Goal: Information Seeking & Learning: Compare options

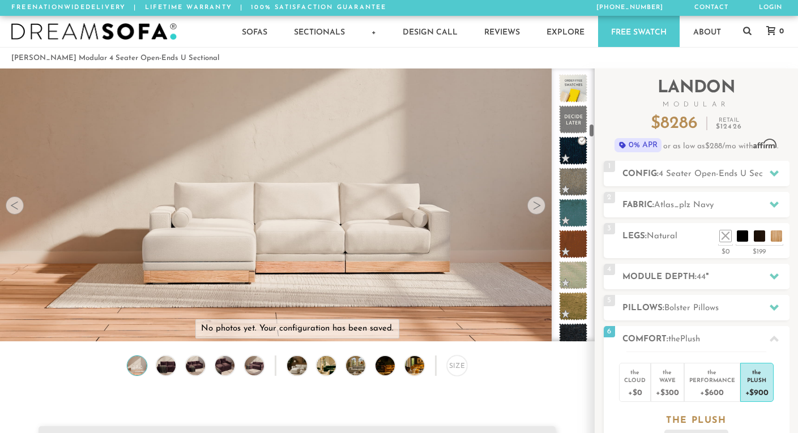
scroll to position [12476, 798]
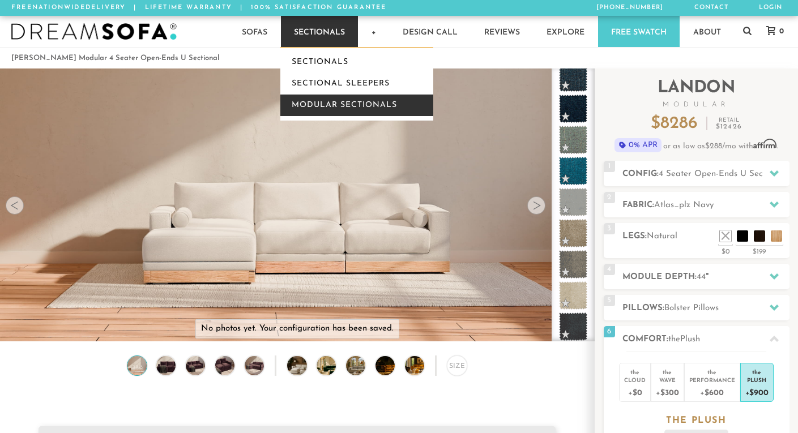
click at [341, 105] on link "Modular Sectionals" at bounding box center [356, 106] width 153 height 22
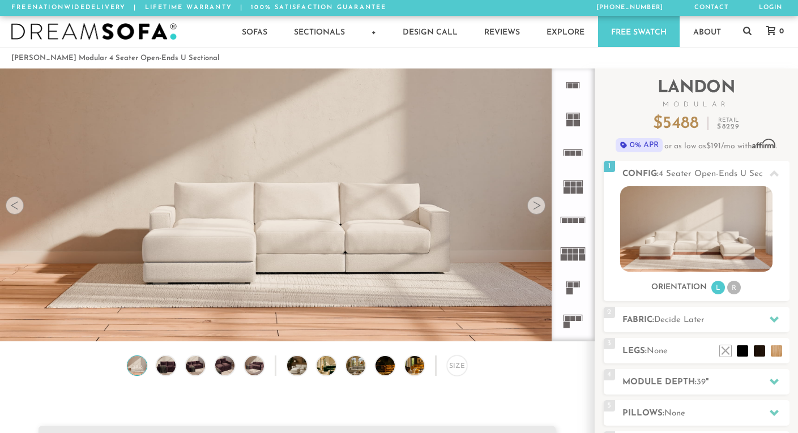
scroll to position [12391, 798]
click at [689, 236] on img at bounding box center [696, 229] width 152 height 86
click at [775, 170] on icon at bounding box center [774, 173] width 9 height 9
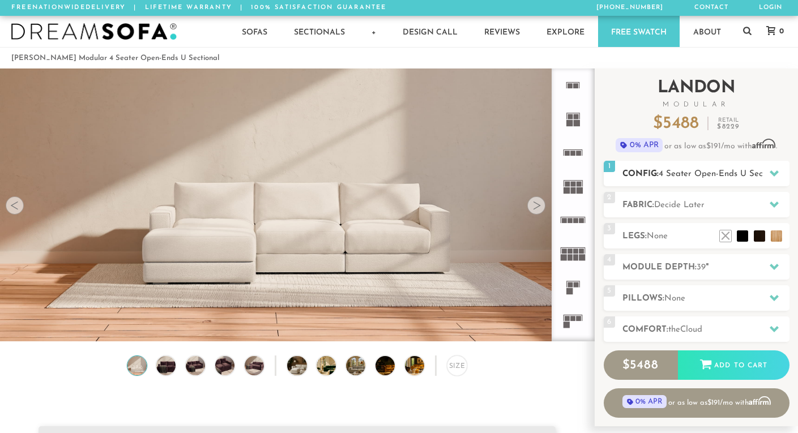
click at [775, 170] on icon at bounding box center [774, 173] width 9 height 9
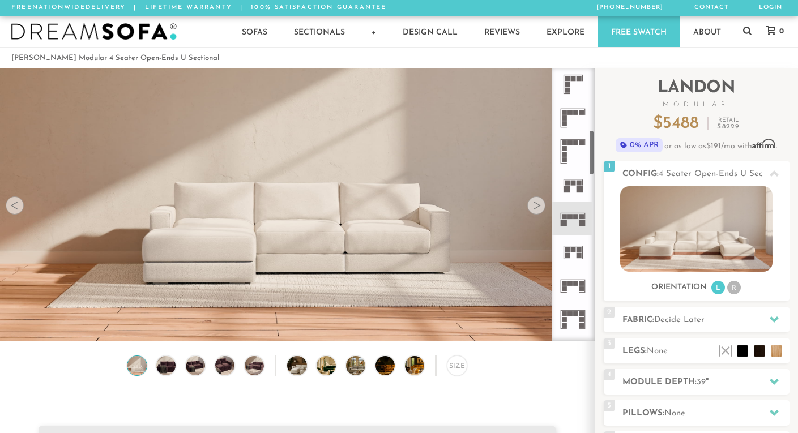
scroll to position [372, 0]
click at [574, 216] on rect at bounding box center [576, 216] width 5 height 5
click at [536, 204] on div at bounding box center [536, 206] width 18 height 18
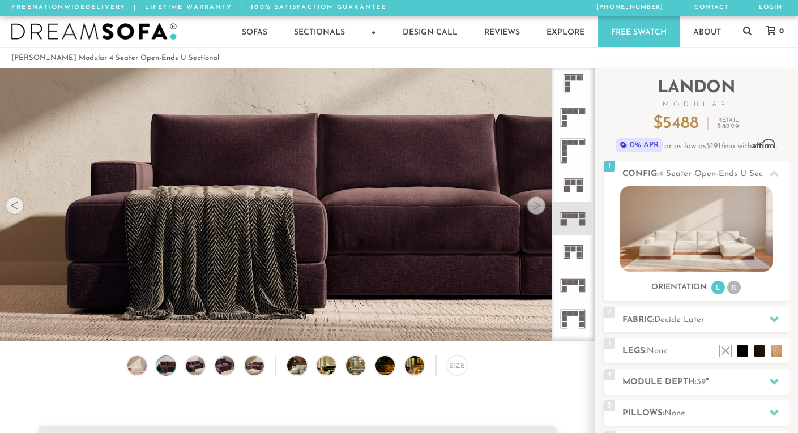
click at [536, 204] on div at bounding box center [536, 206] width 18 height 18
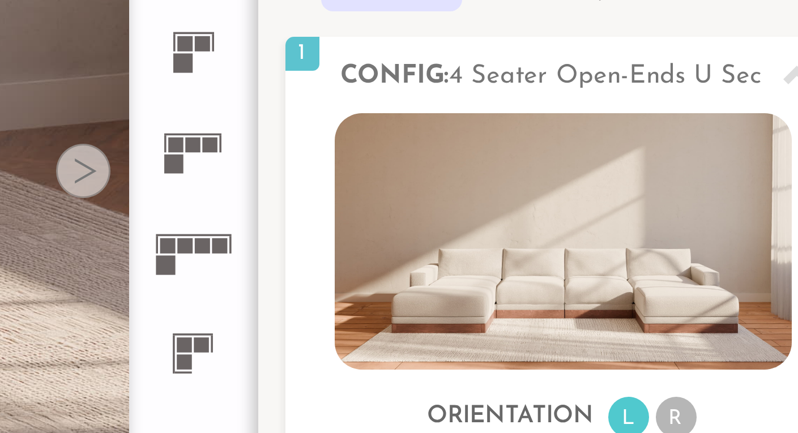
scroll to position [113, 0]
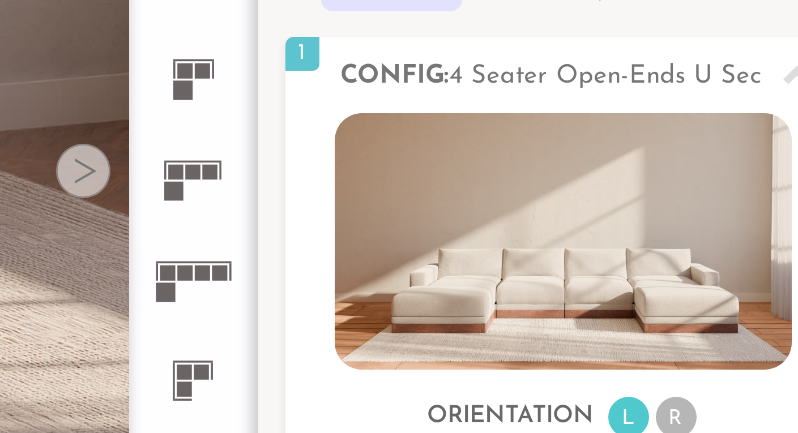
click at [573, 240] on rect at bounding box center [569, 239] width 5 height 5
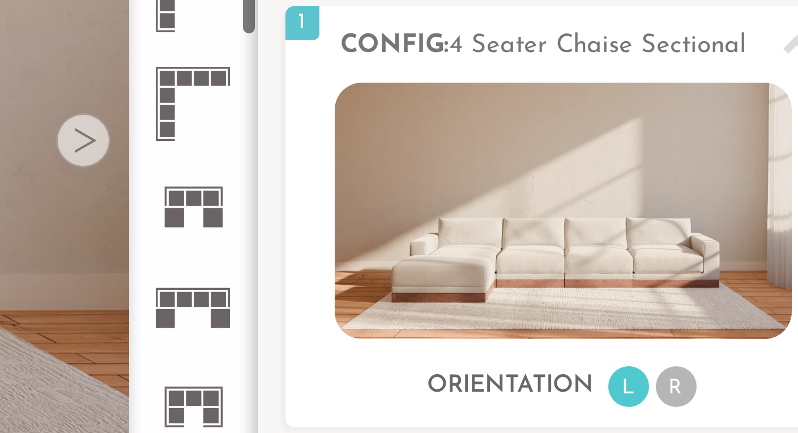
scroll to position [336, 0]
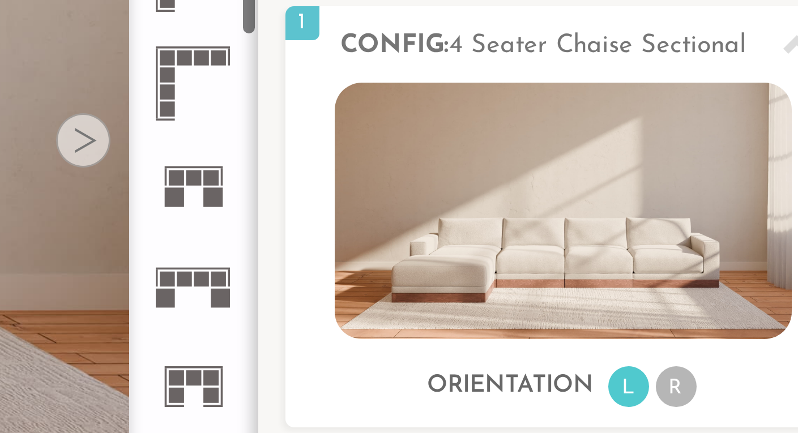
click at [572, 260] on icon at bounding box center [572, 253] width 33 height 33
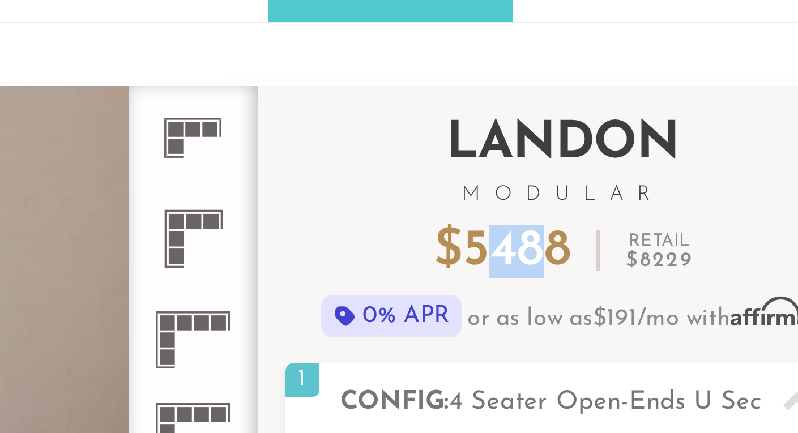
drag, startPoint x: 668, startPoint y: 124, endPoint x: 689, endPoint y: 124, distance: 21.5
click at [689, 124] on span "5488" at bounding box center [681, 124] width 36 height 18
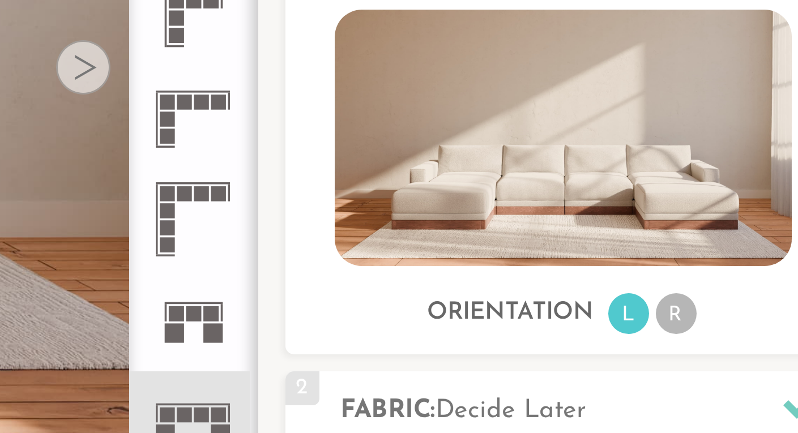
scroll to position [263, 0]
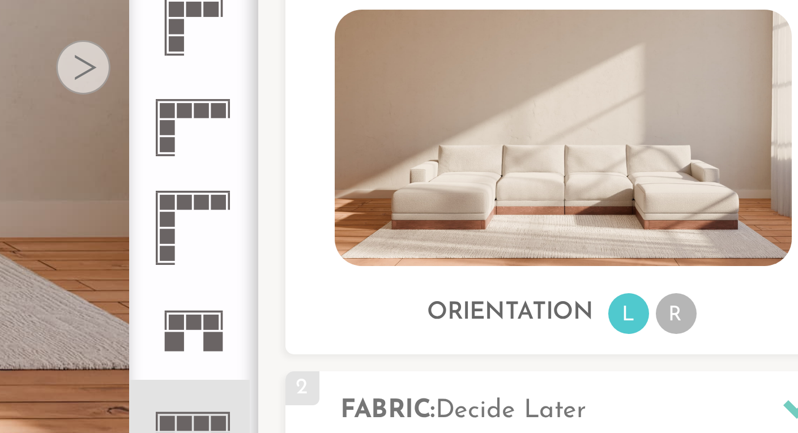
click at [568, 253] on icon at bounding box center [572, 258] width 33 height 33
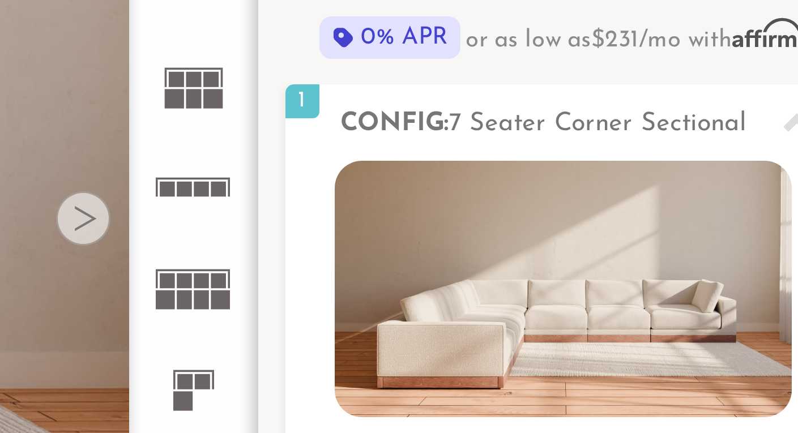
scroll to position [24, 0]
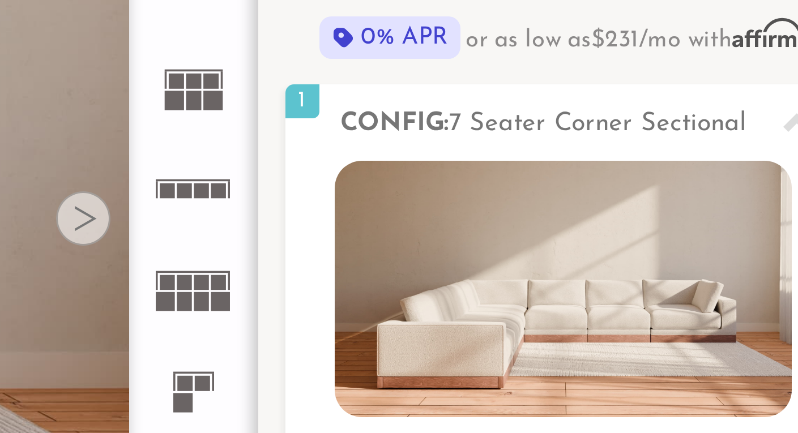
click at [580, 193] on icon at bounding box center [572, 195] width 33 height 33
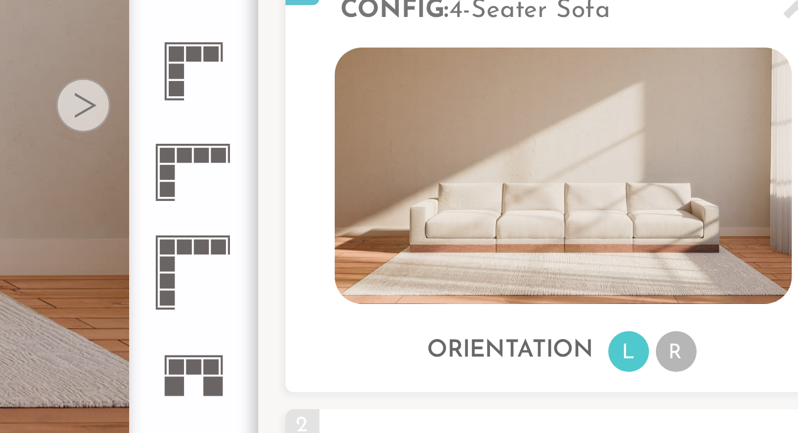
scroll to position [254, 0]
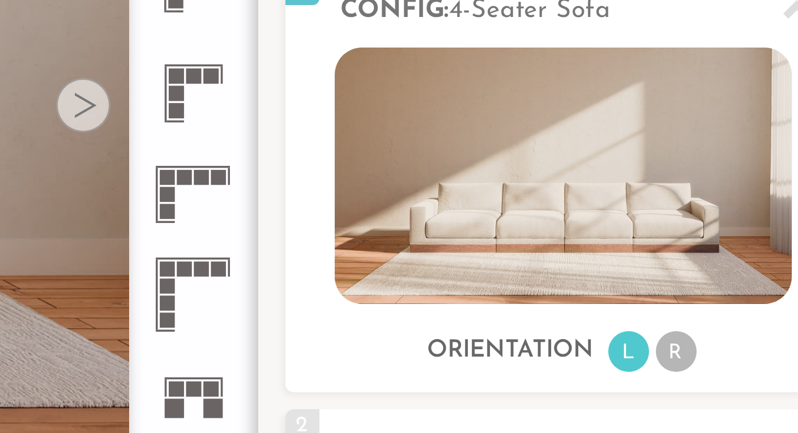
click at [566, 232] on icon at bounding box center [572, 235] width 33 height 33
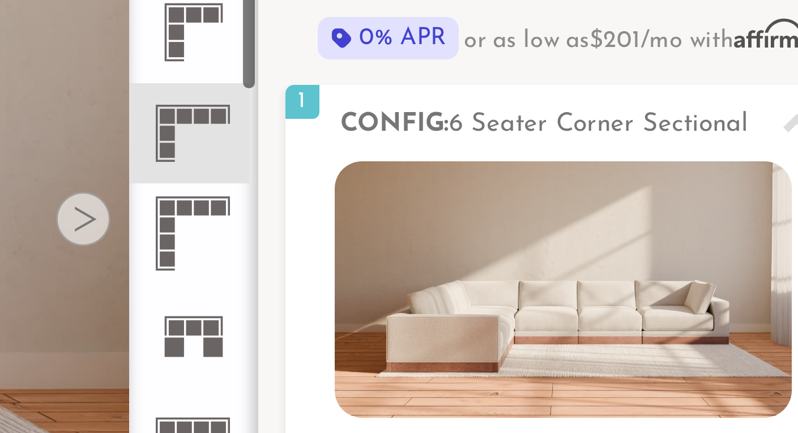
scroll to position [327, 0]
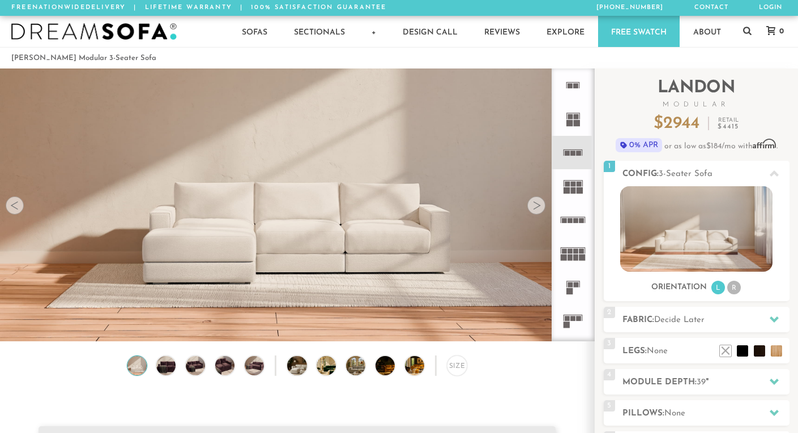
scroll to position [12391, 798]
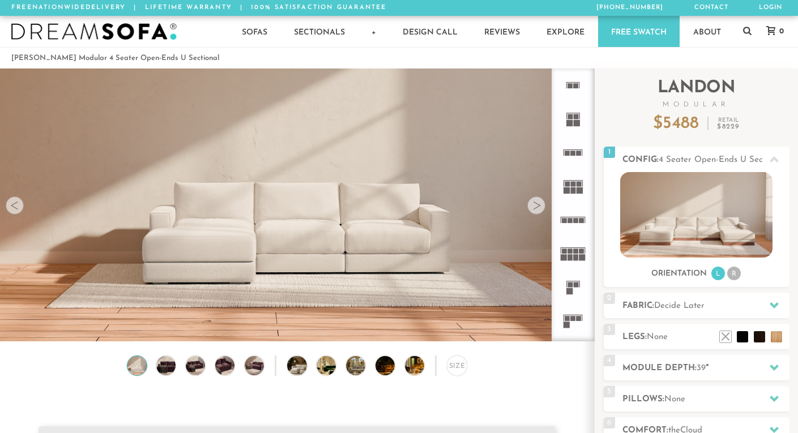
scroll to position [12391, 798]
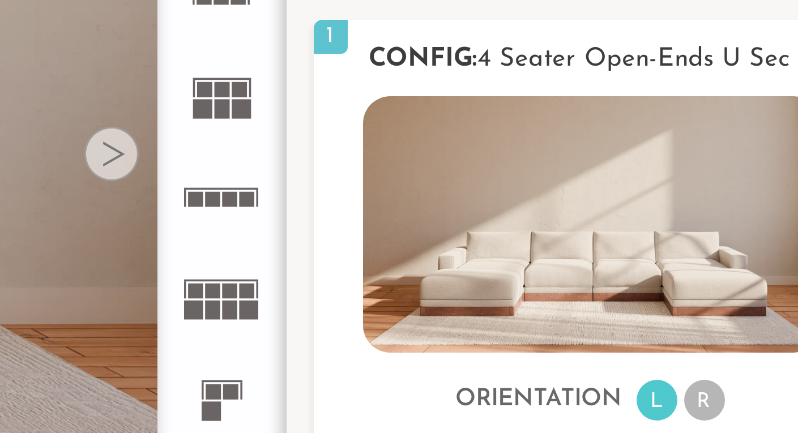
click at [733, 288] on li "R" at bounding box center [734, 288] width 14 height 14
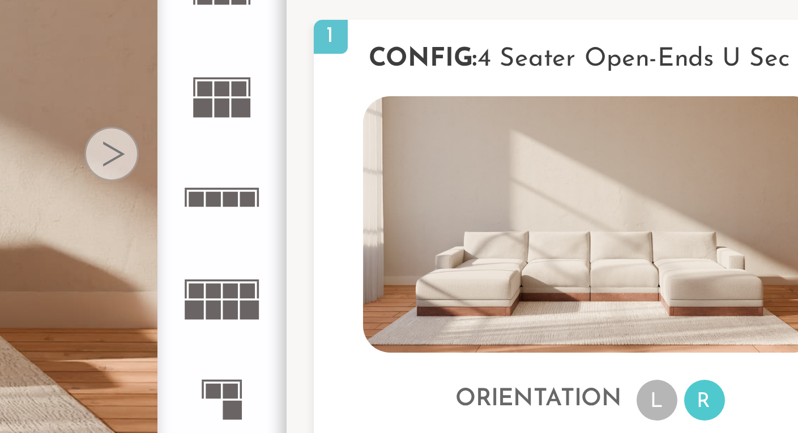
click at [722, 285] on li "L" at bounding box center [718, 288] width 14 height 14
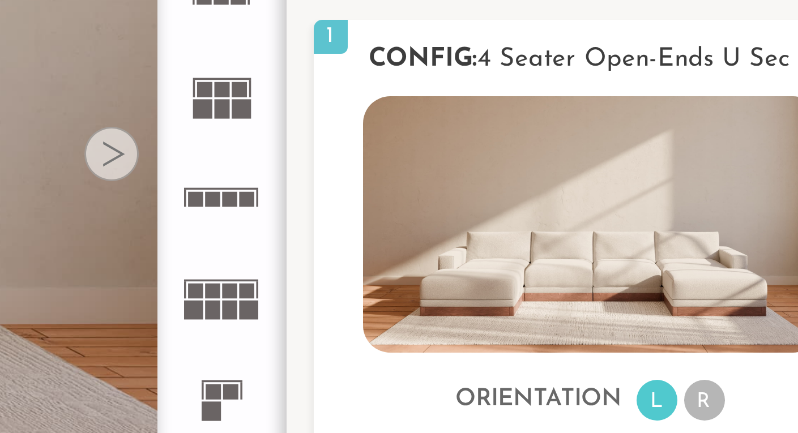
click at [733, 287] on li "R" at bounding box center [734, 288] width 14 height 14
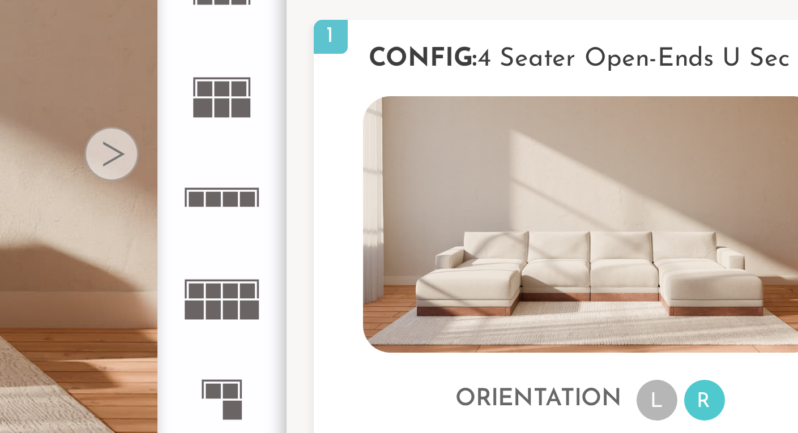
click at [713, 288] on li "L" at bounding box center [718, 288] width 14 height 14
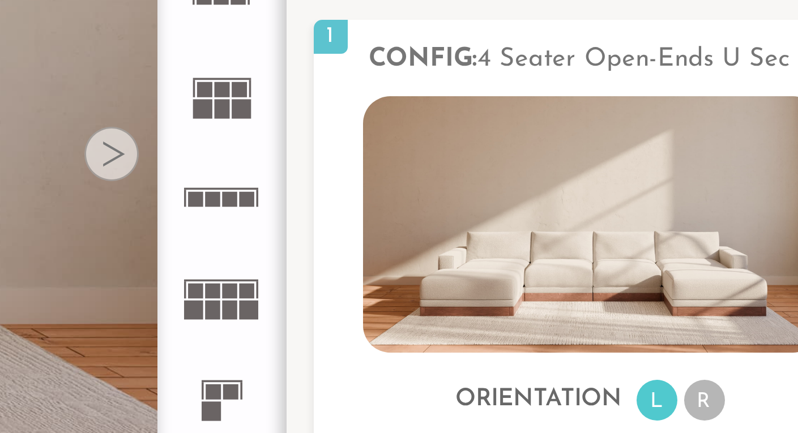
click at [575, 252] on rect at bounding box center [576, 251] width 5 height 5
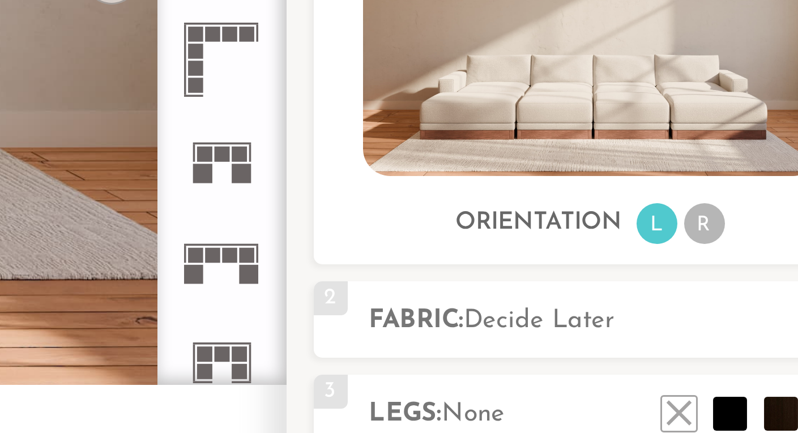
scroll to position [289, 0]
click at [572, 227] on rect at bounding box center [569, 227] width 5 height 5
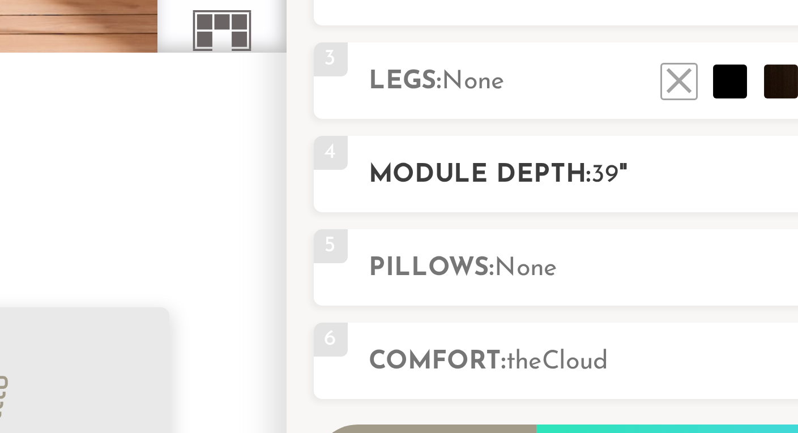
click at [671, 311] on h2 "Module Depth: 39 "" at bounding box center [705, 311] width 167 height 13
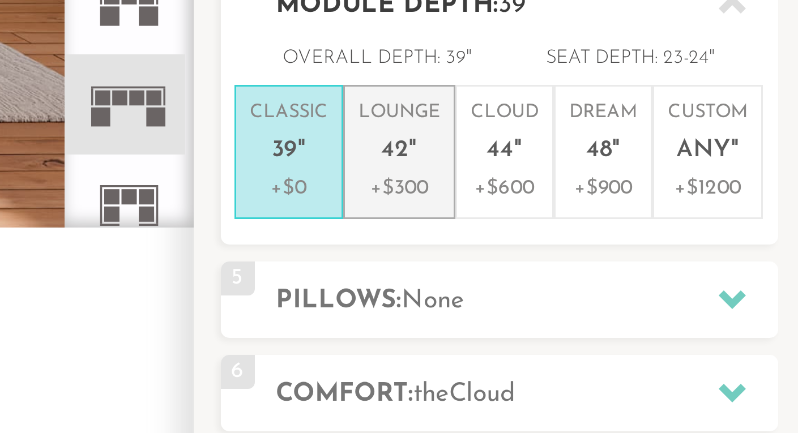
scroll to position [71, 0]
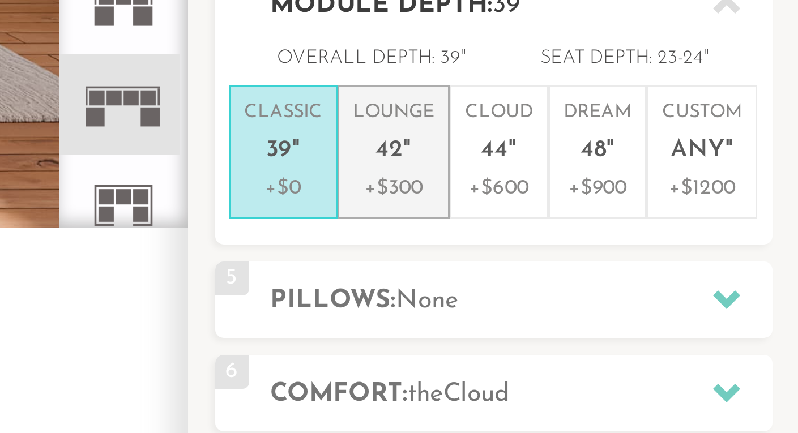
click at [668, 246] on em """ at bounding box center [668, 246] width 3 height 10
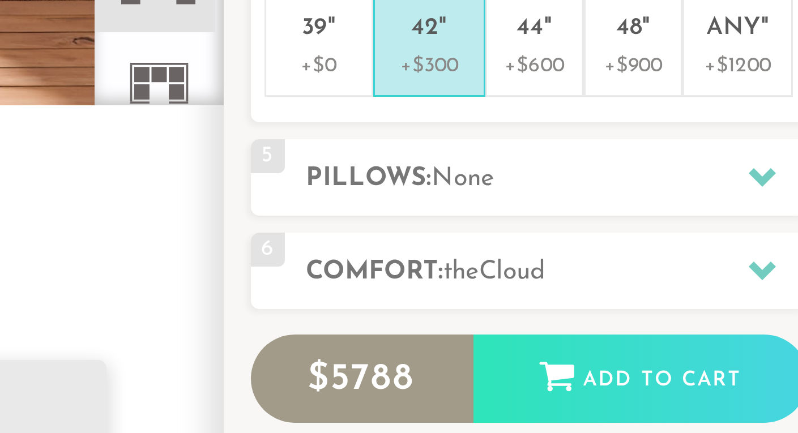
scroll to position [20, 0]
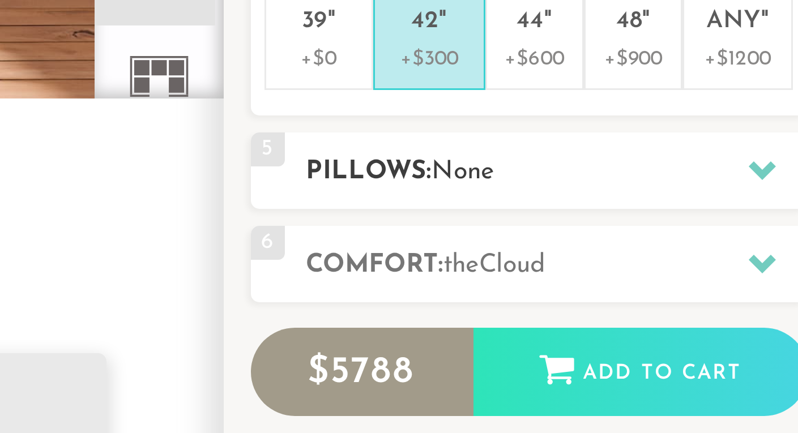
click at [691, 346] on h2 "Pillows: None" at bounding box center [705, 346] width 167 height 13
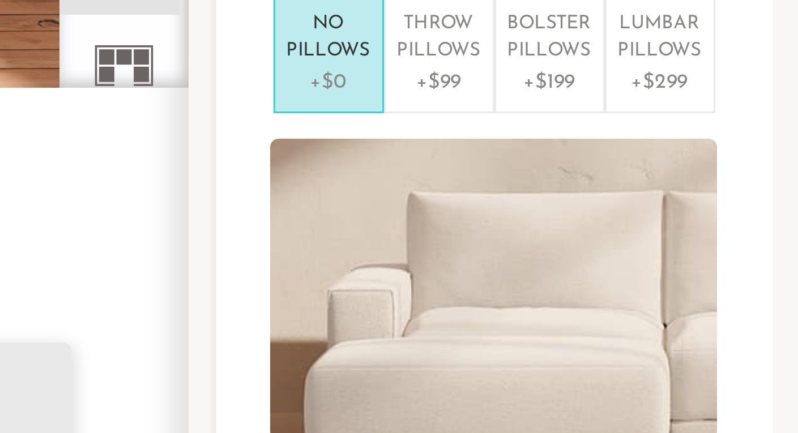
scroll to position [29, 0]
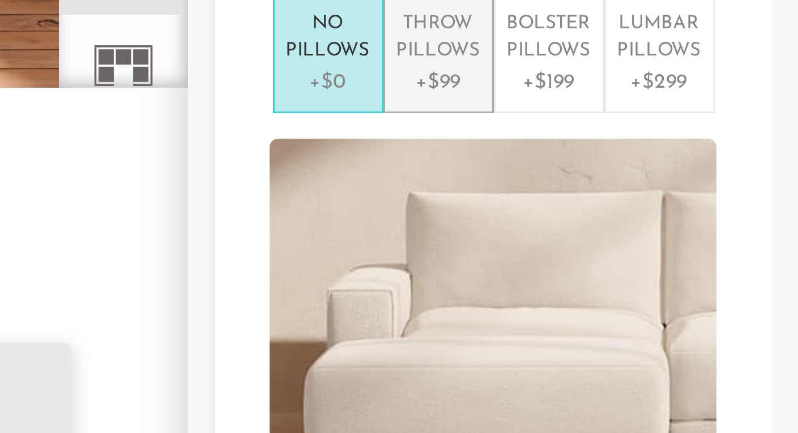
click at [678, 305] on p "+$99" at bounding box center [678, 310] width 28 height 10
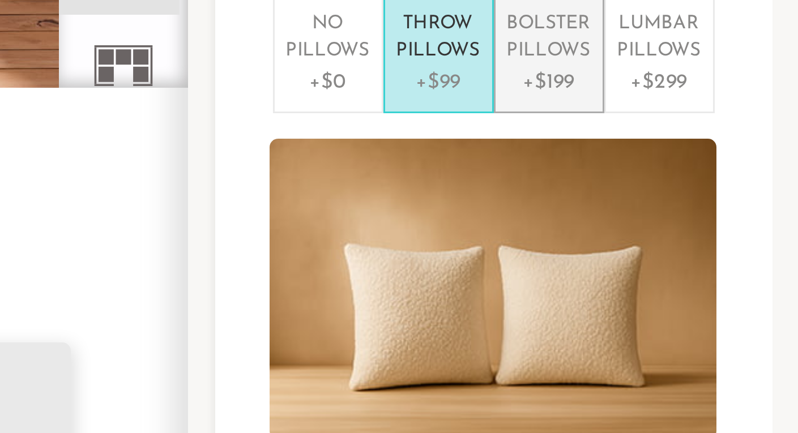
click at [726, 308] on p "+$199" at bounding box center [715, 310] width 28 height 10
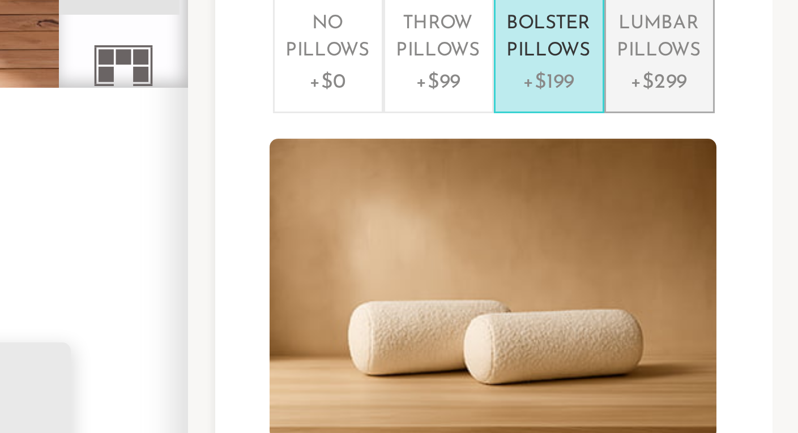
click at [750, 309] on p "+$299" at bounding box center [752, 310] width 28 height 10
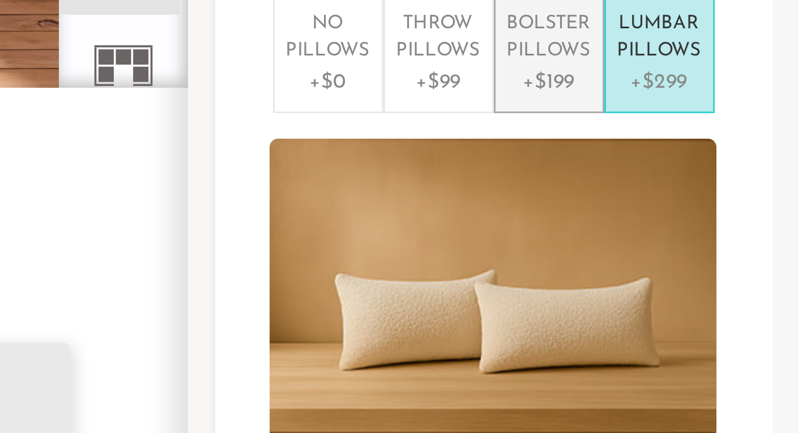
click at [721, 306] on p "+$199" at bounding box center [715, 310] width 28 height 10
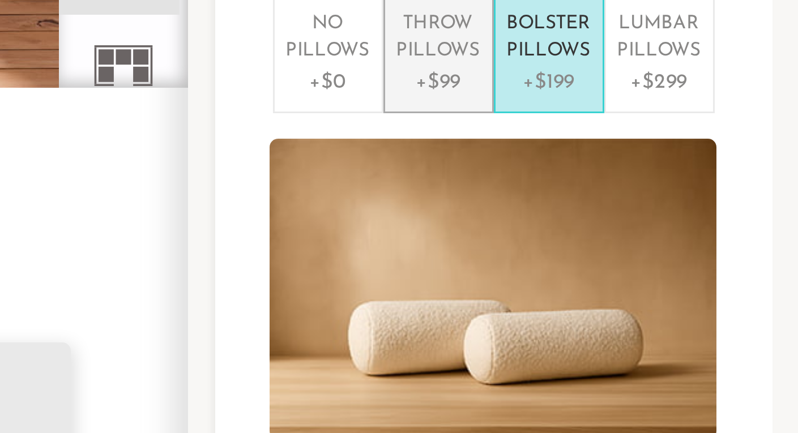
click at [684, 309] on p "+$99" at bounding box center [678, 310] width 28 height 10
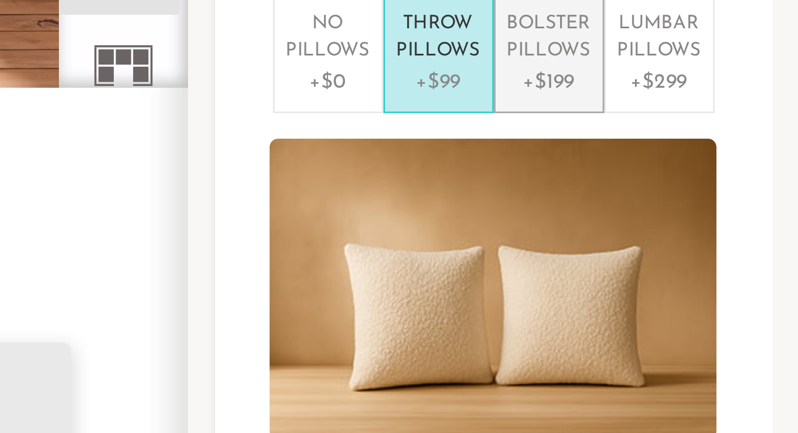
click at [713, 313] on p "+$199" at bounding box center [715, 310] width 28 height 10
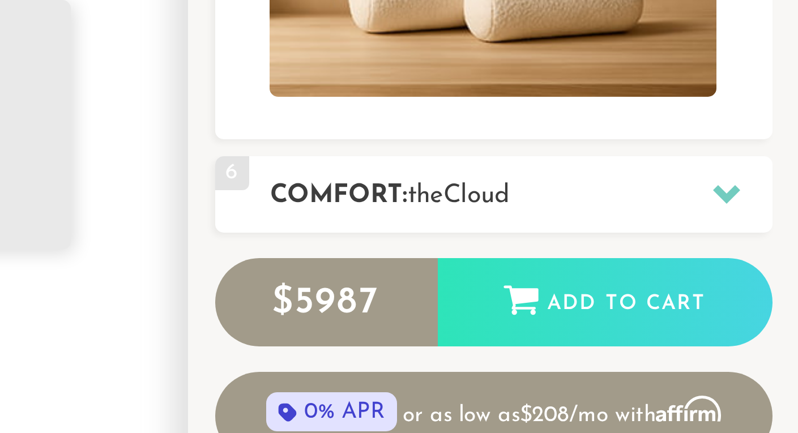
click at [702, 355] on span "Cloud" at bounding box center [691, 354] width 22 height 8
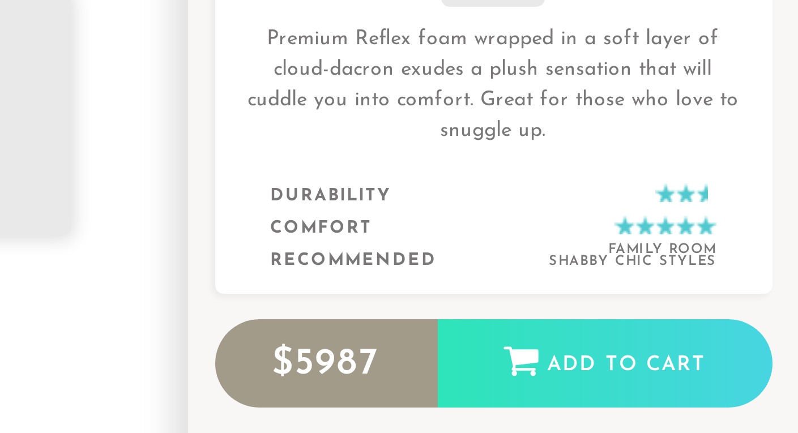
scroll to position [142, 0]
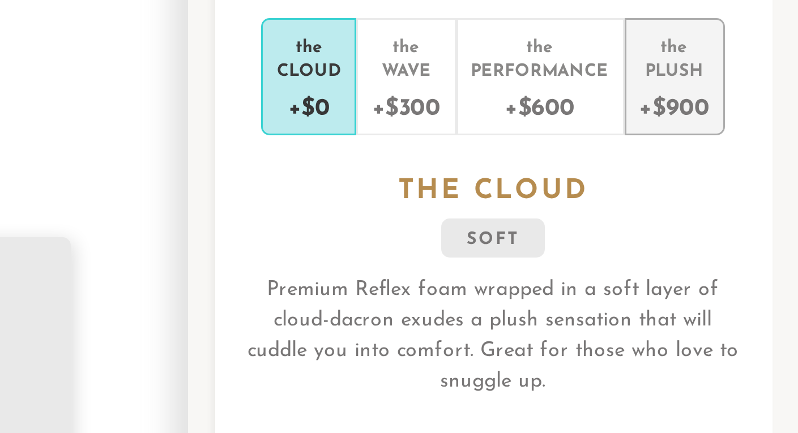
click at [764, 239] on div "+$900" at bounding box center [756, 240] width 23 height 16
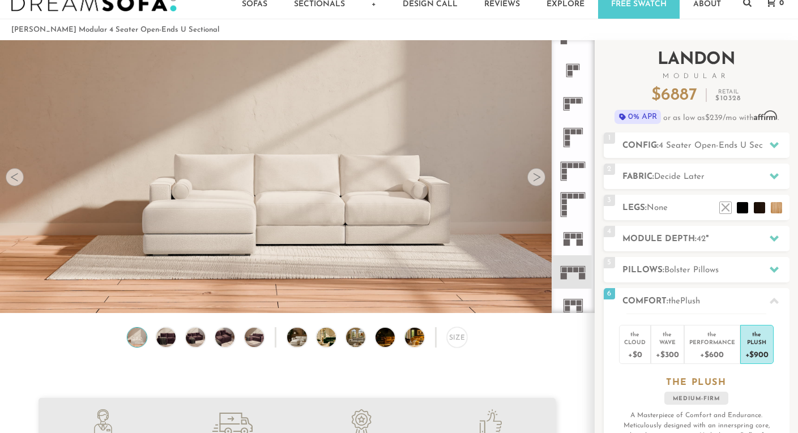
scroll to position [0, 0]
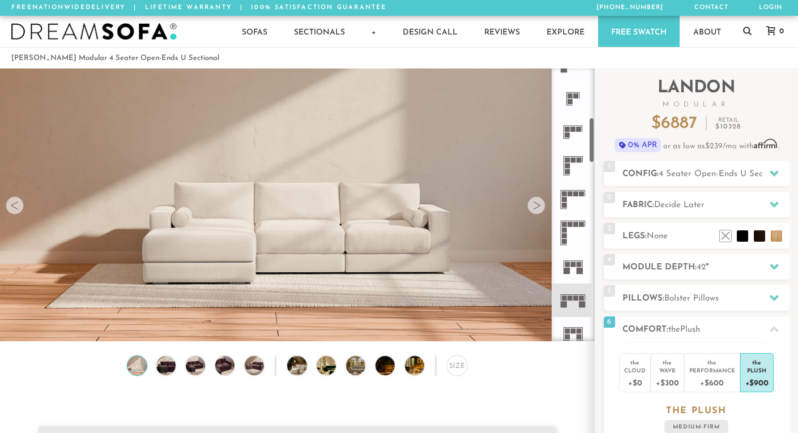
click at [540, 207] on div at bounding box center [536, 206] width 18 height 18
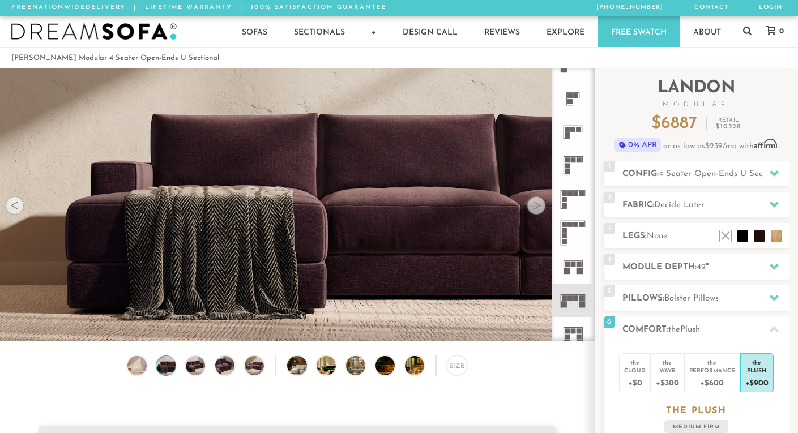
click at [540, 207] on div at bounding box center [536, 206] width 18 height 18
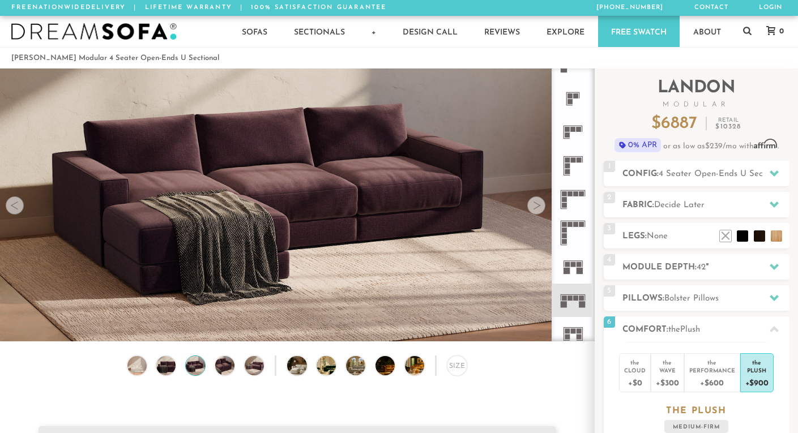
click at [540, 207] on div at bounding box center [536, 206] width 18 height 18
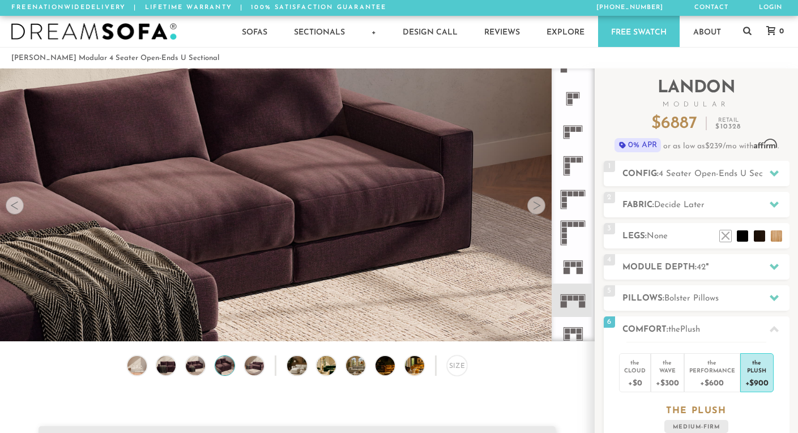
click at [540, 207] on div at bounding box center [536, 206] width 18 height 18
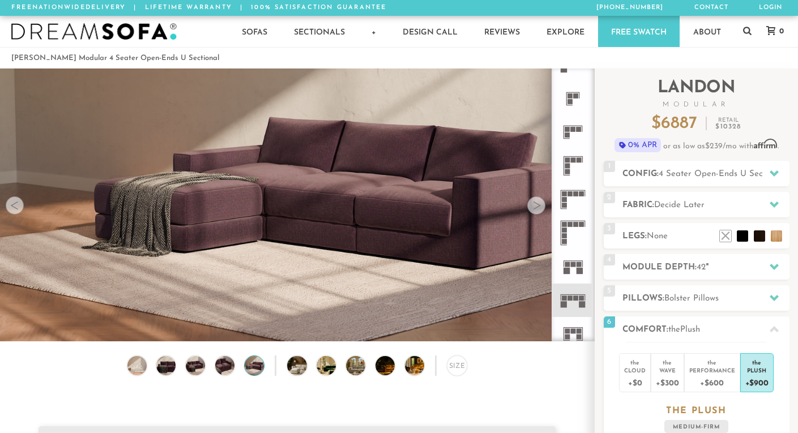
click at [540, 207] on div at bounding box center [536, 206] width 18 height 18
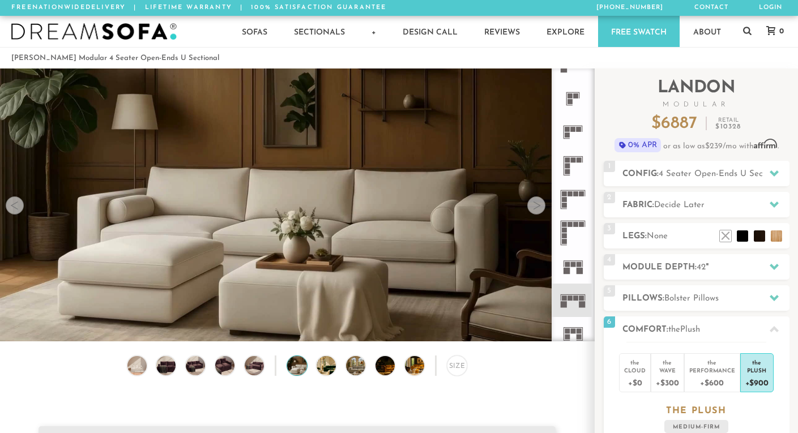
click at [540, 207] on div at bounding box center [536, 206] width 18 height 18
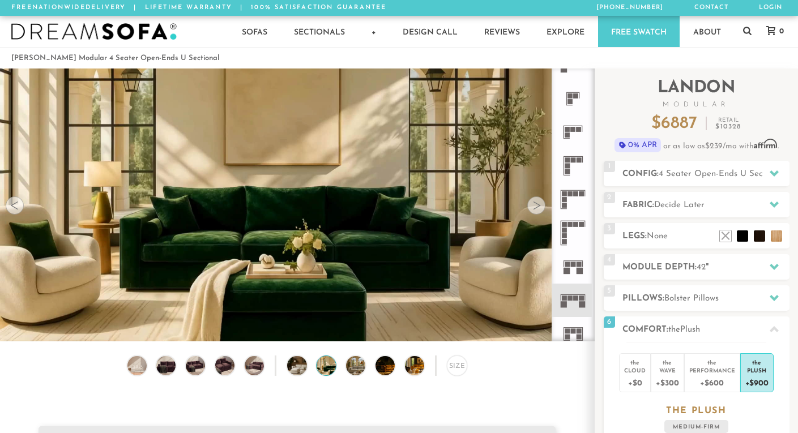
click at [540, 207] on div at bounding box center [536, 206] width 18 height 18
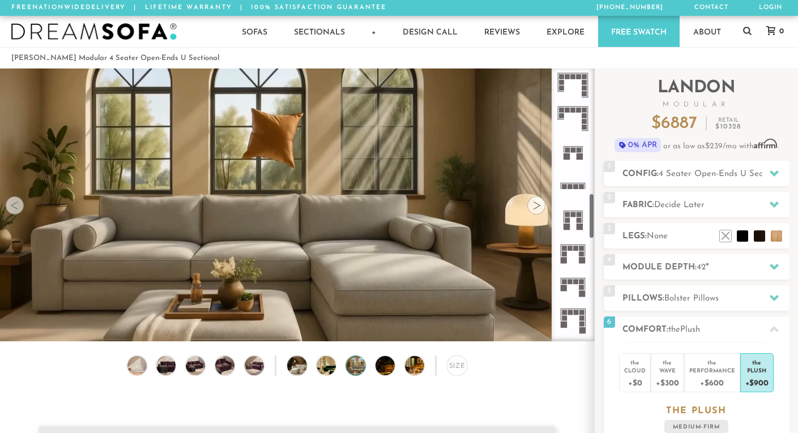
scroll to position [733, 0]
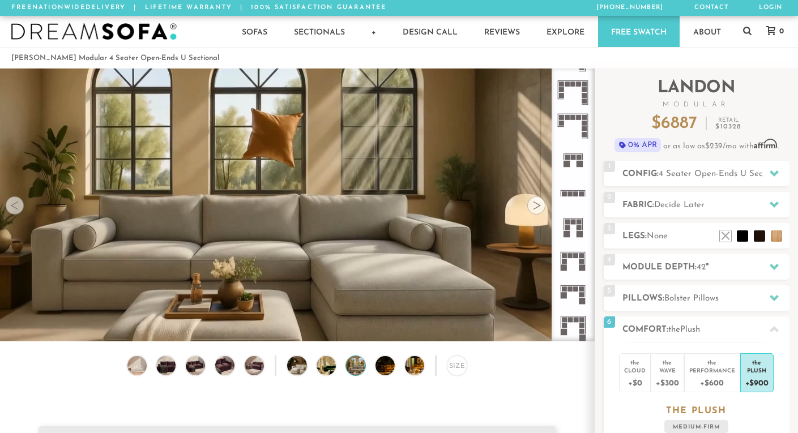
click at [577, 159] on rect at bounding box center [579, 157] width 5 height 5
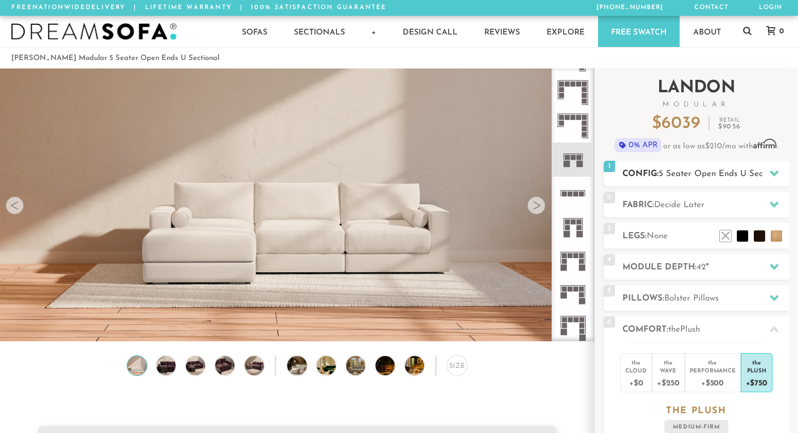
click at [662, 174] on span "5 Seater Open Ends U Sectional" at bounding box center [722, 174] width 126 height 8
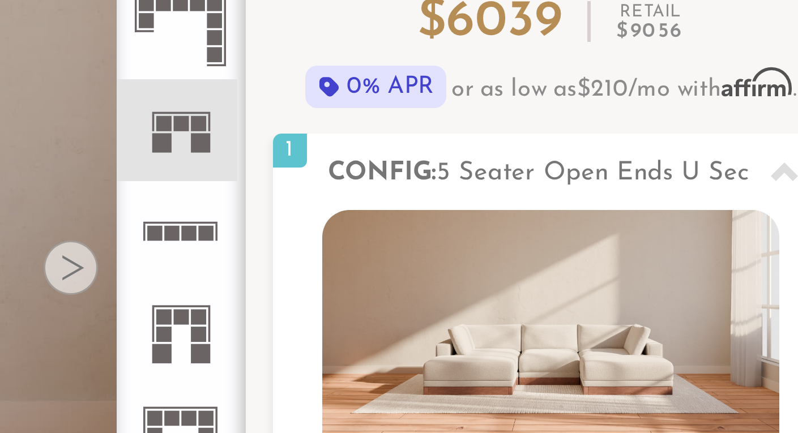
click at [575, 189] on icon at bounding box center [572, 193] width 33 height 33
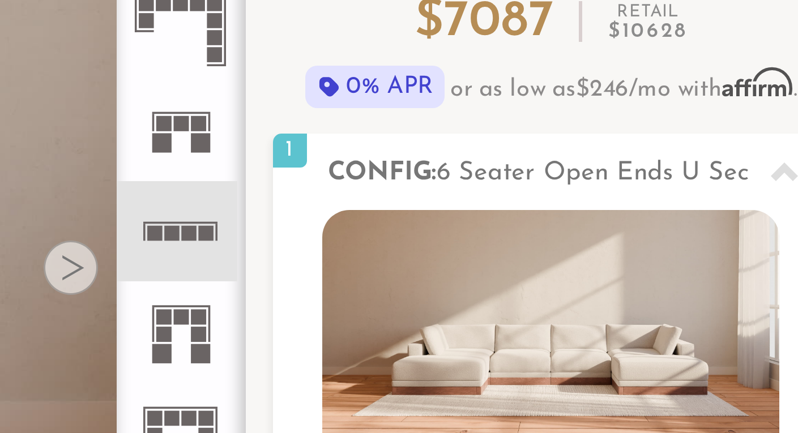
click at [575, 191] on rect at bounding box center [576, 193] width 5 height 5
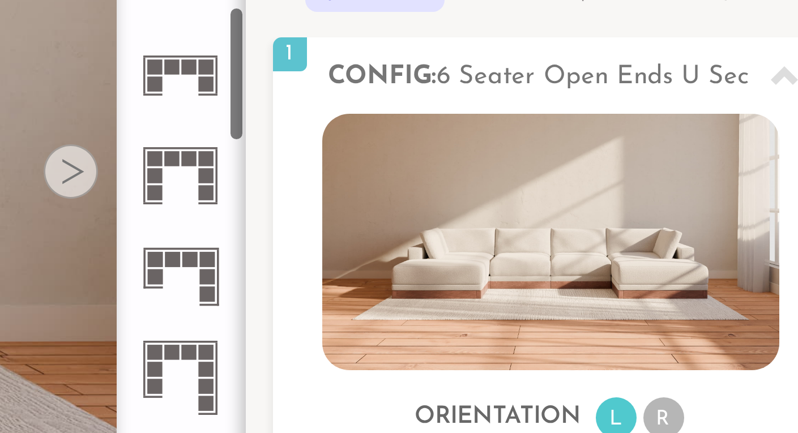
scroll to position [466, 0]
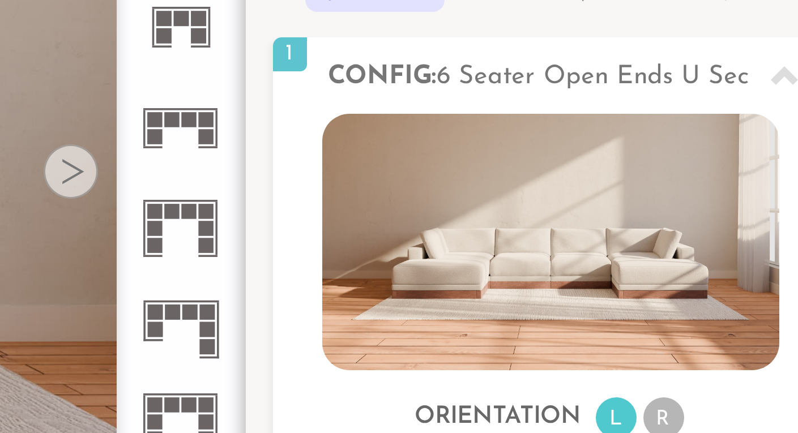
click at [574, 194] on icon at bounding box center [572, 190] width 33 height 33
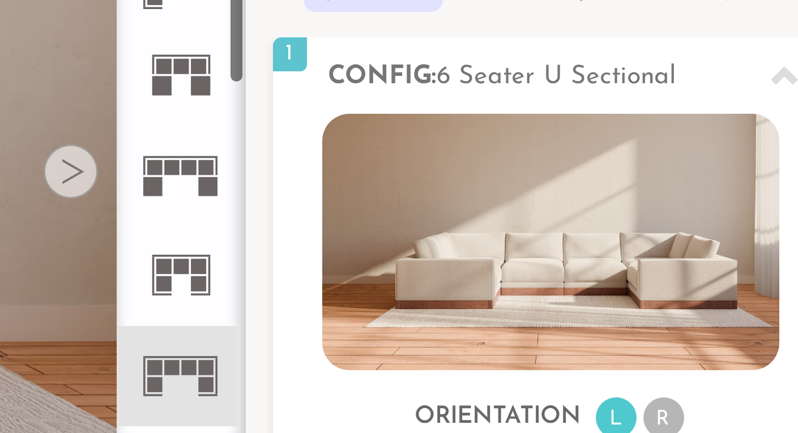
scroll to position [368, 0]
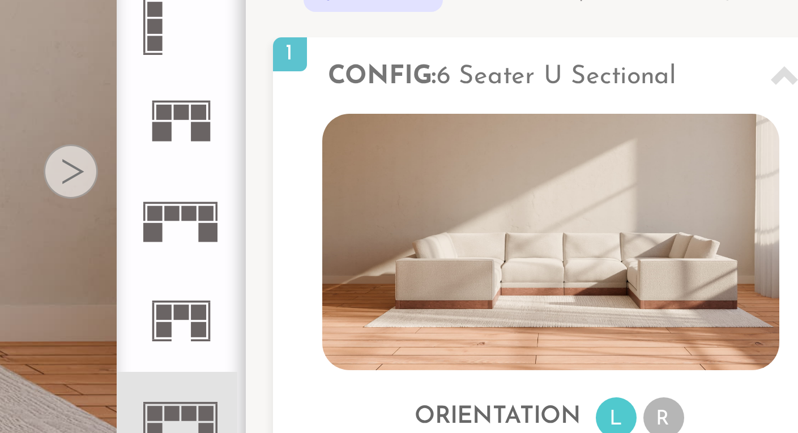
click at [576, 223] on icon at bounding box center [572, 221] width 33 height 33
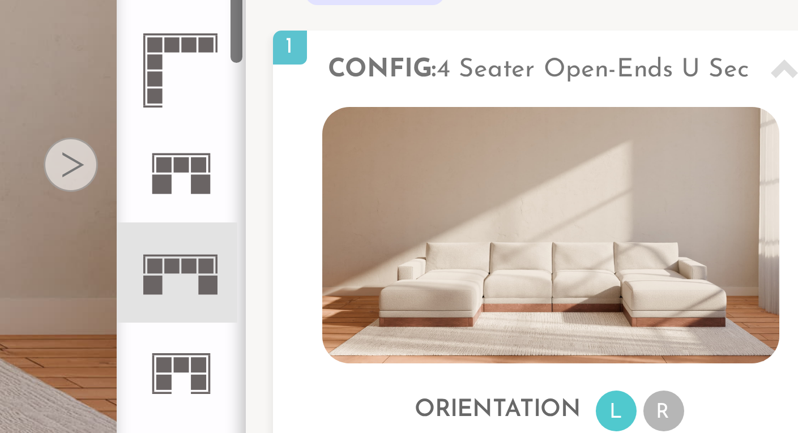
scroll to position [344, 0]
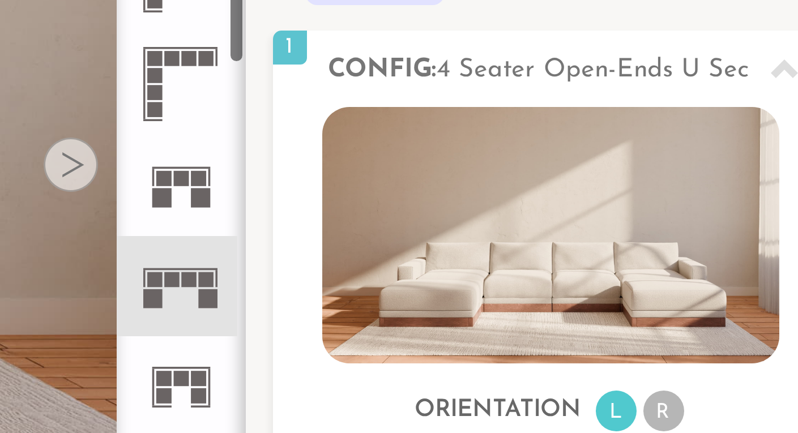
click at [574, 217] on icon at bounding box center [572, 211] width 33 height 33
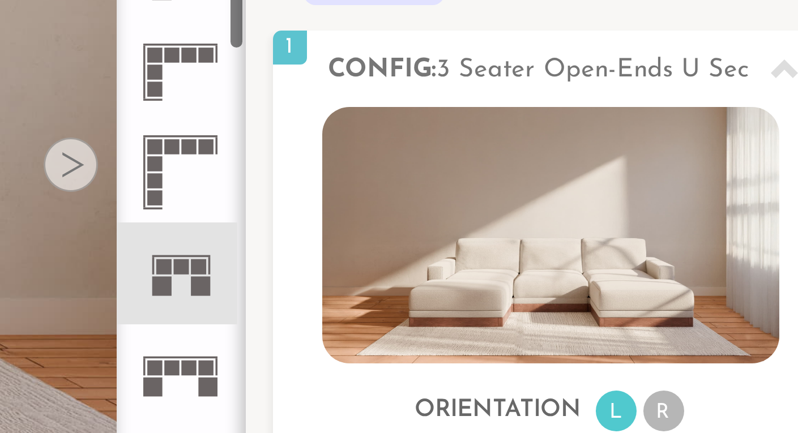
scroll to position [311, 0]
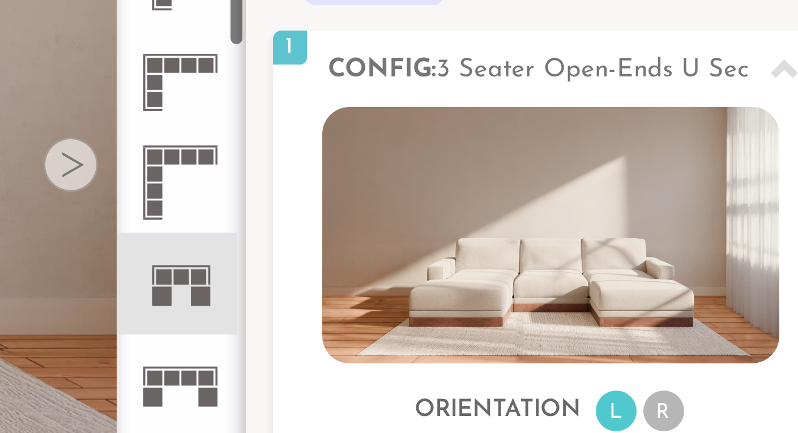
click at [574, 216] on icon at bounding box center [572, 211] width 33 height 33
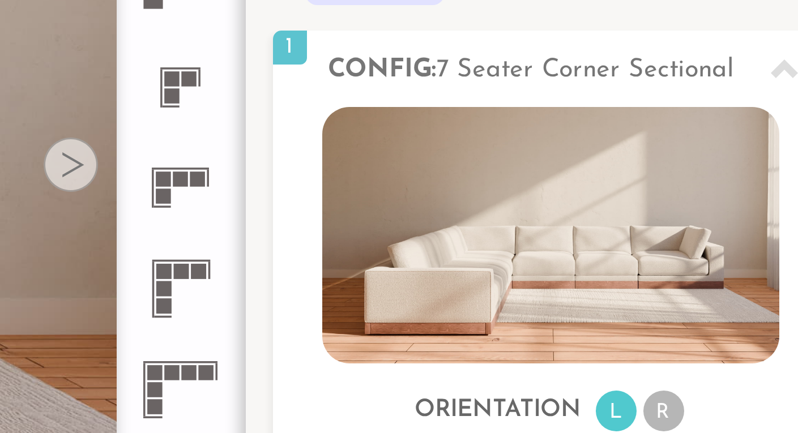
scroll to position [208, 0]
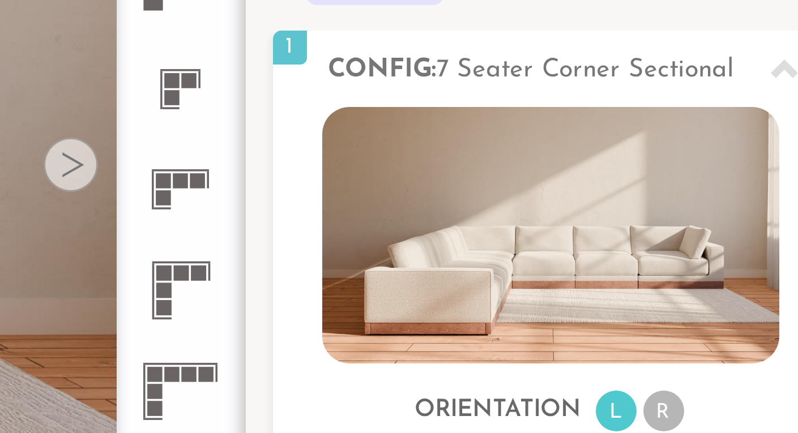
click at [574, 216] on icon at bounding box center [572, 213] width 33 height 33
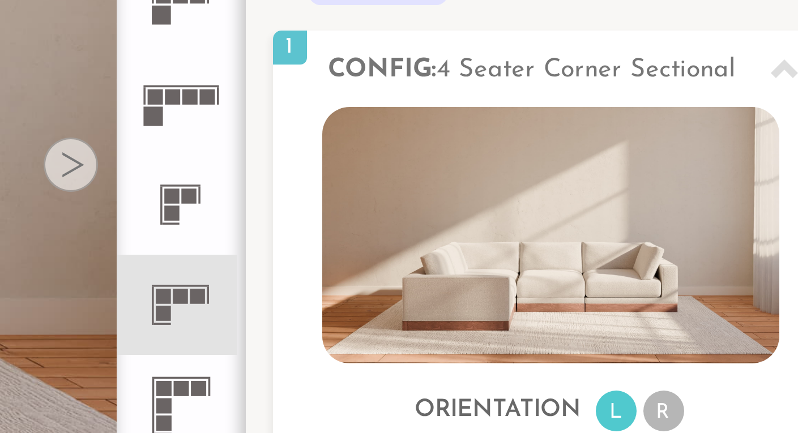
scroll to position [169, 0]
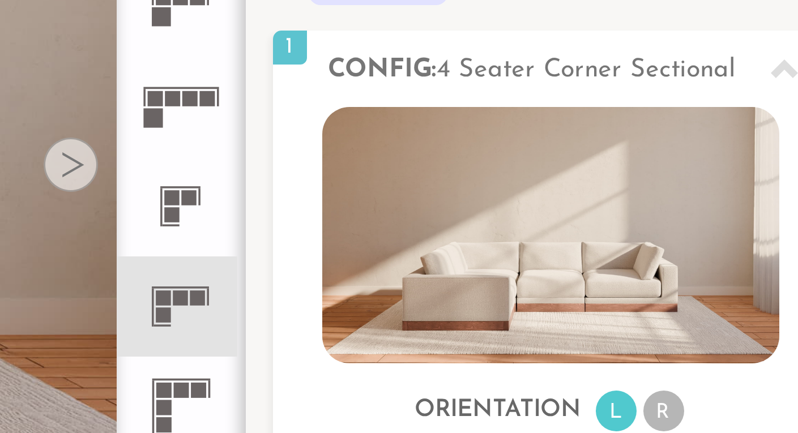
click at [574, 216] on rect at bounding box center [576, 216] width 5 height 5
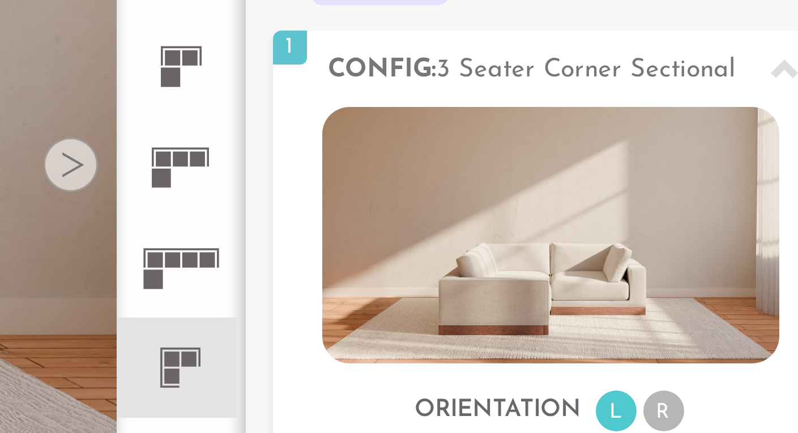
scroll to position [112, 0]
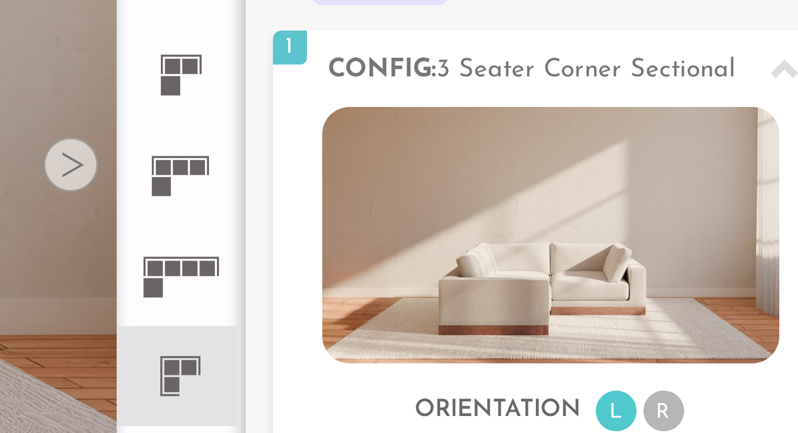
click at [573, 211] on icon at bounding box center [572, 208] width 33 height 33
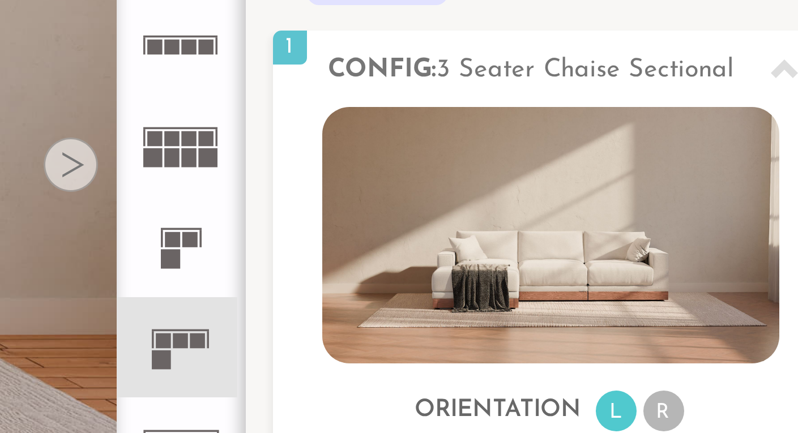
scroll to position [53, 0]
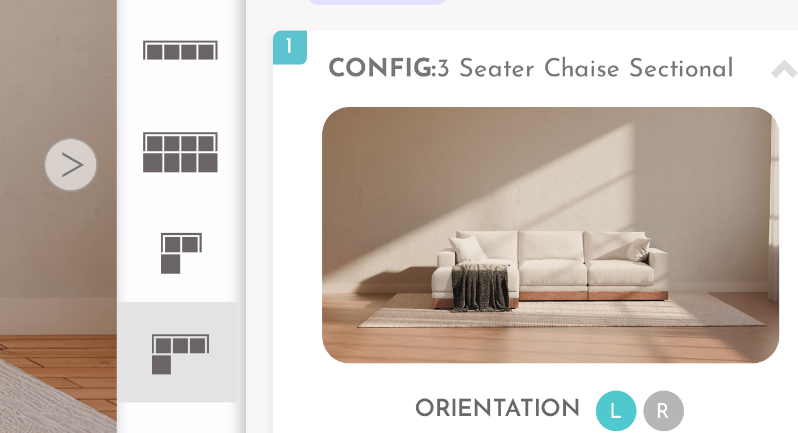
click at [573, 203] on icon at bounding box center [572, 200] width 33 height 33
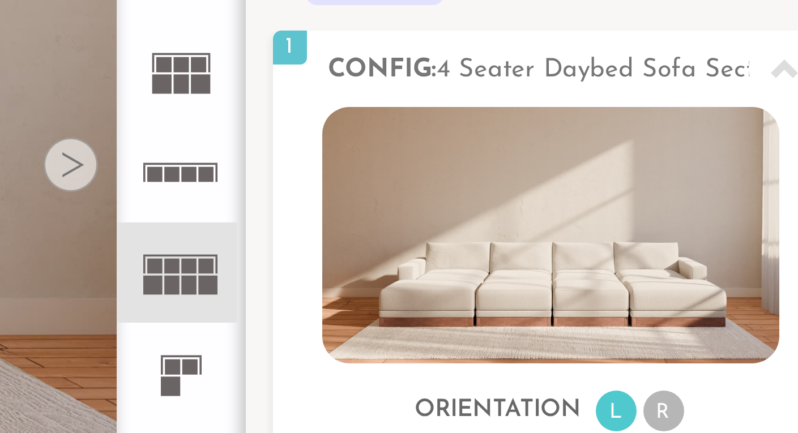
scroll to position [7, 0]
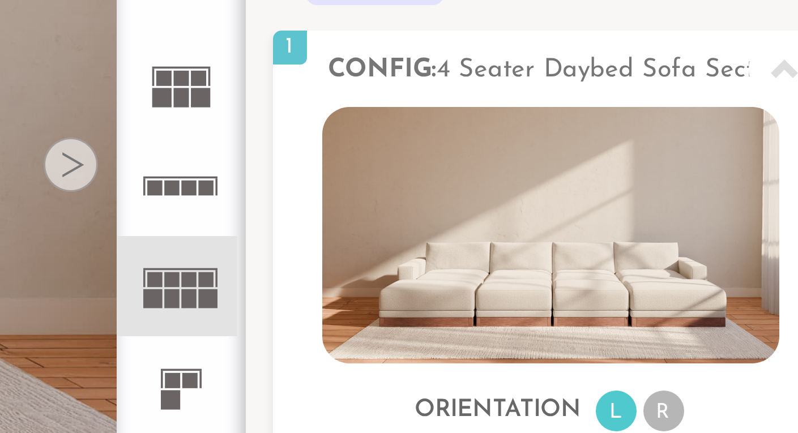
click at [574, 212] on rect at bounding box center [576, 213] width 5 height 5
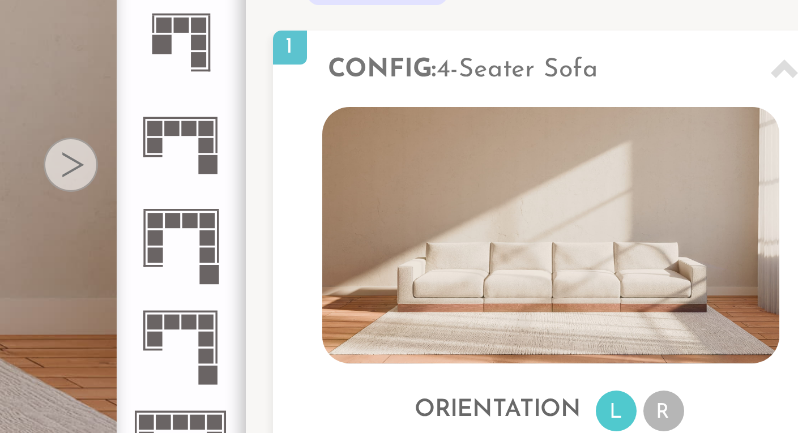
scroll to position [1342, 0]
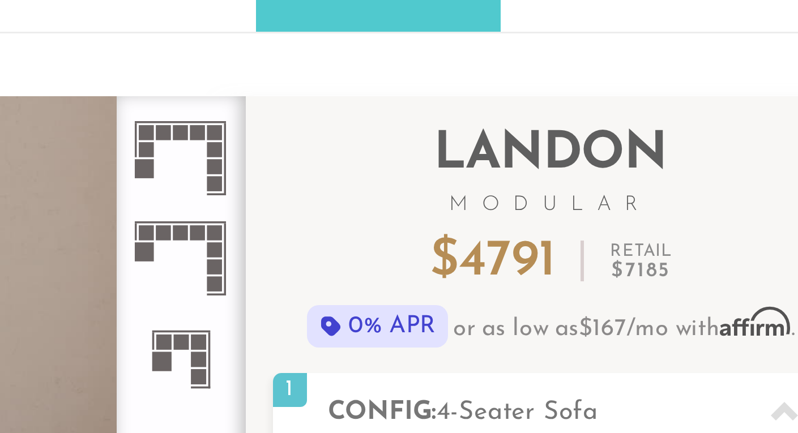
click at [572, 88] on icon at bounding box center [572, 88] width 33 height 33
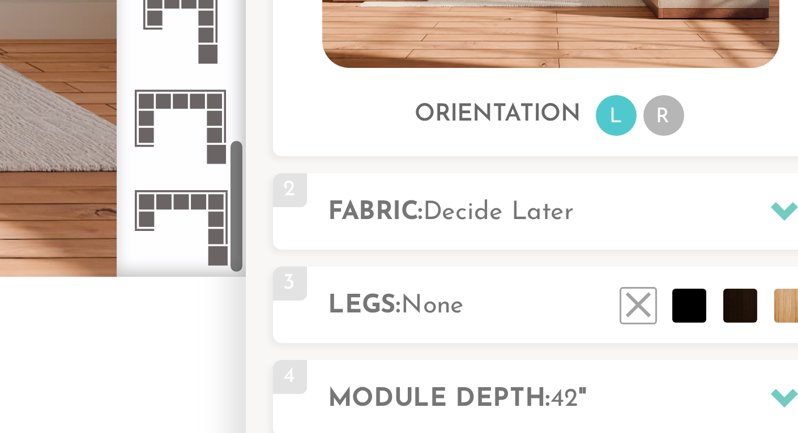
click at [574, 322] on icon at bounding box center [572, 324] width 33 height 33
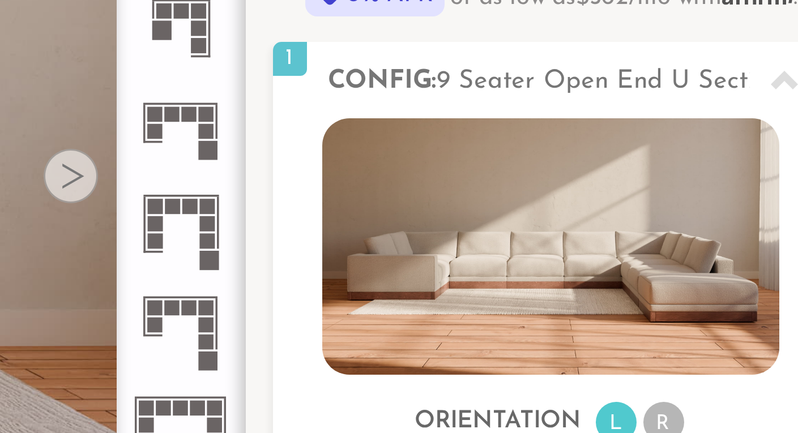
click at [577, 255] on icon at bounding box center [572, 257] width 33 height 33
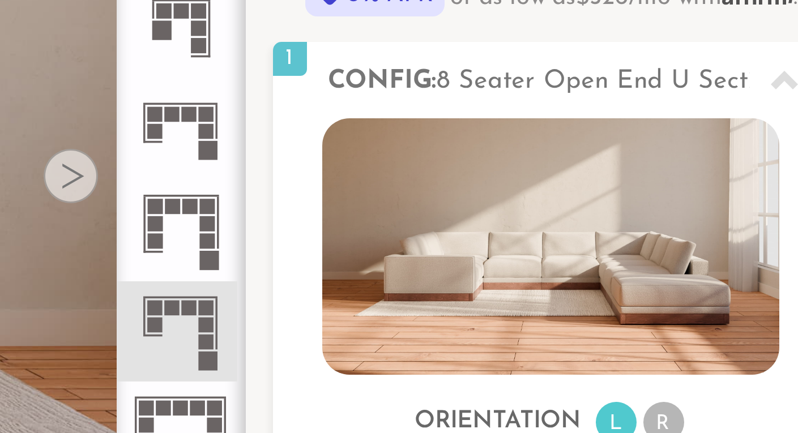
click at [579, 229] on rect at bounding box center [581, 227] width 5 height 5
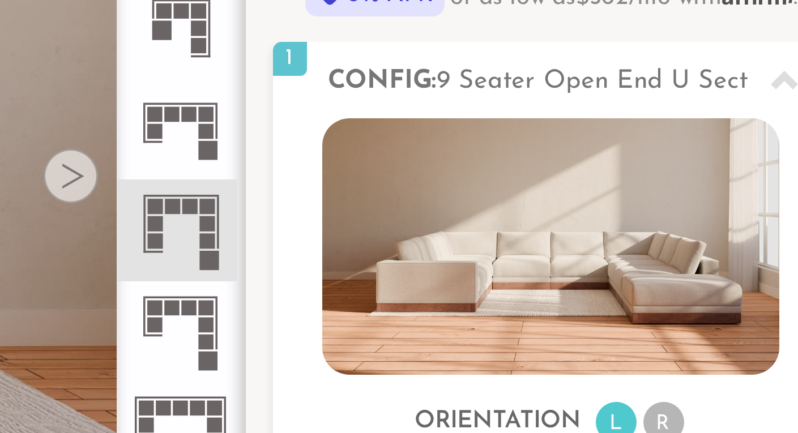
click at [586, 199] on icon at bounding box center [572, 189] width 33 height 33
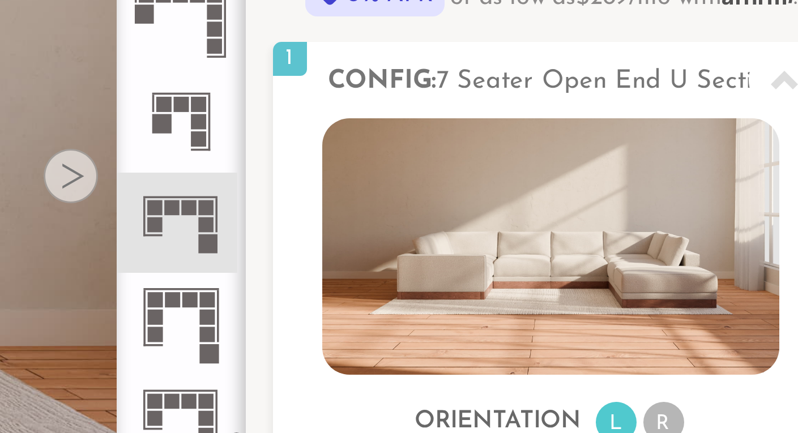
scroll to position [1309, 0]
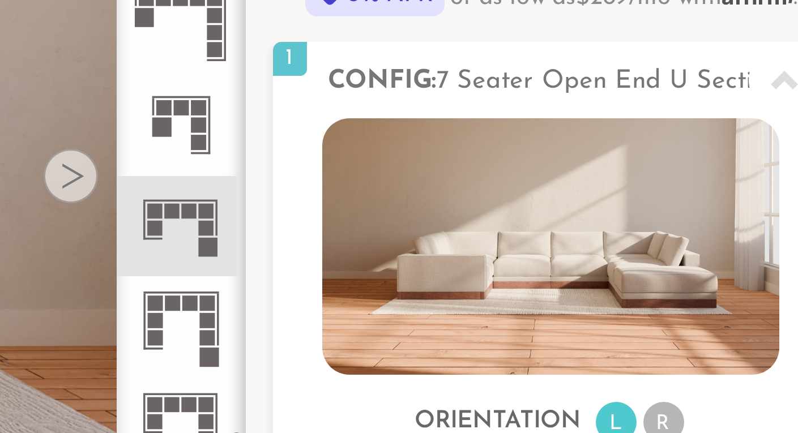
click at [579, 189] on rect at bounding box center [579, 188] width 5 height 5
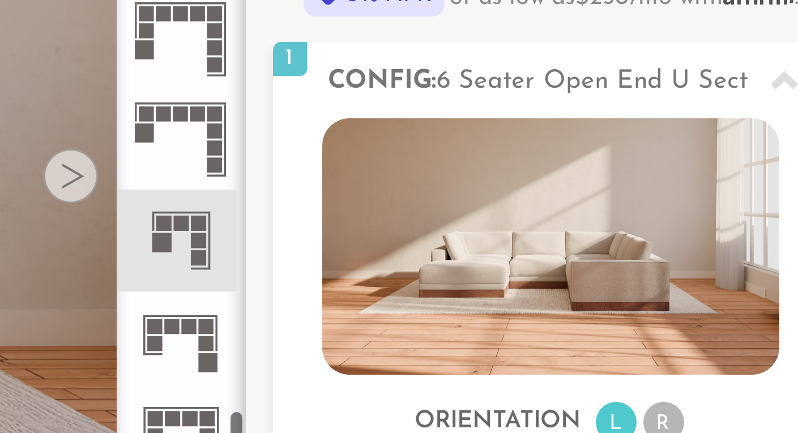
scroll to position [1270, 0]
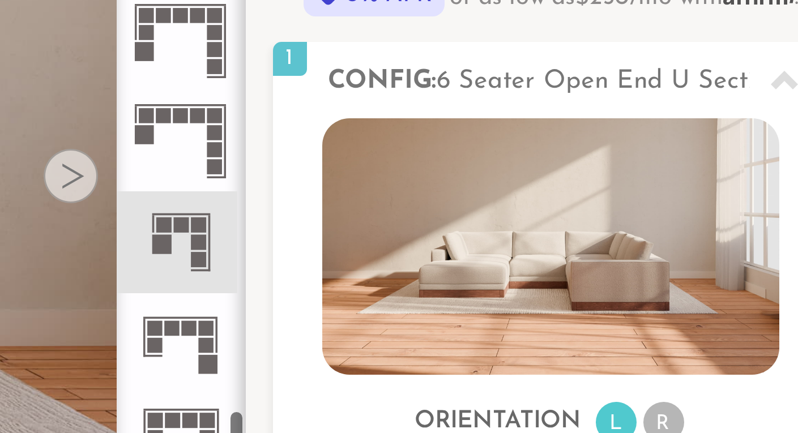
click at [579, 189] on icon at bounding box center [572, 193] width 33 height 33
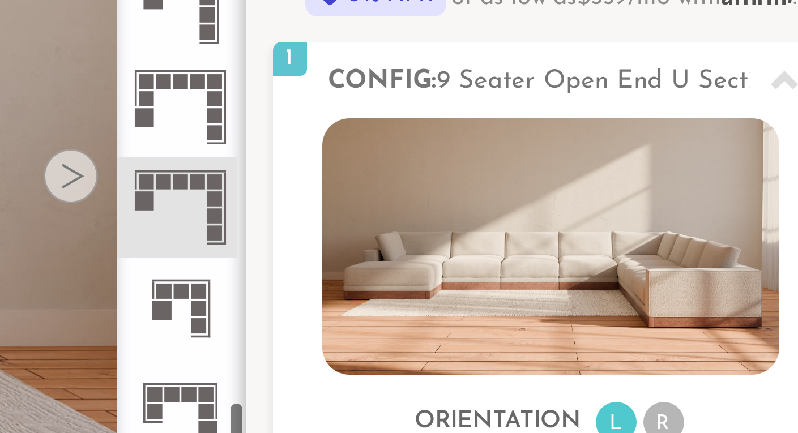
scroll to position [1247, 0]
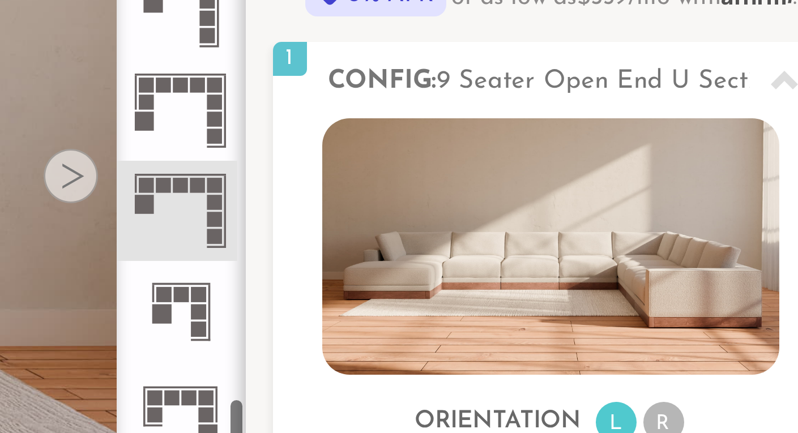
click at [578, 185] on icon at bounding box center [572, 183] width 33 height 33
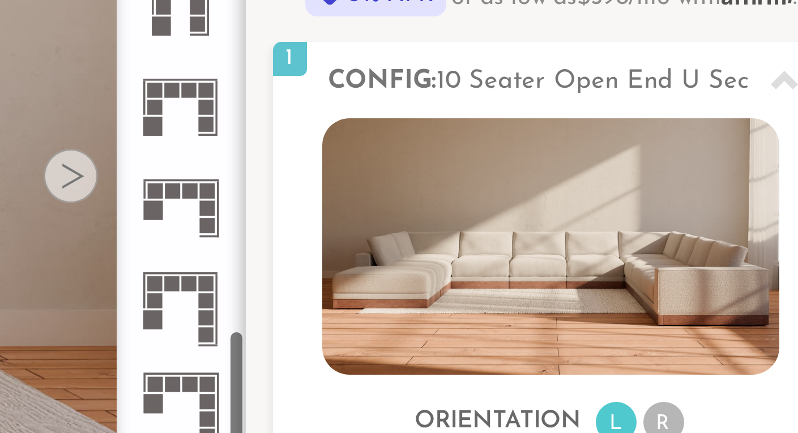
scroll to position [1112, 0]
